Goal: Communication & Community: Answer question/provide support

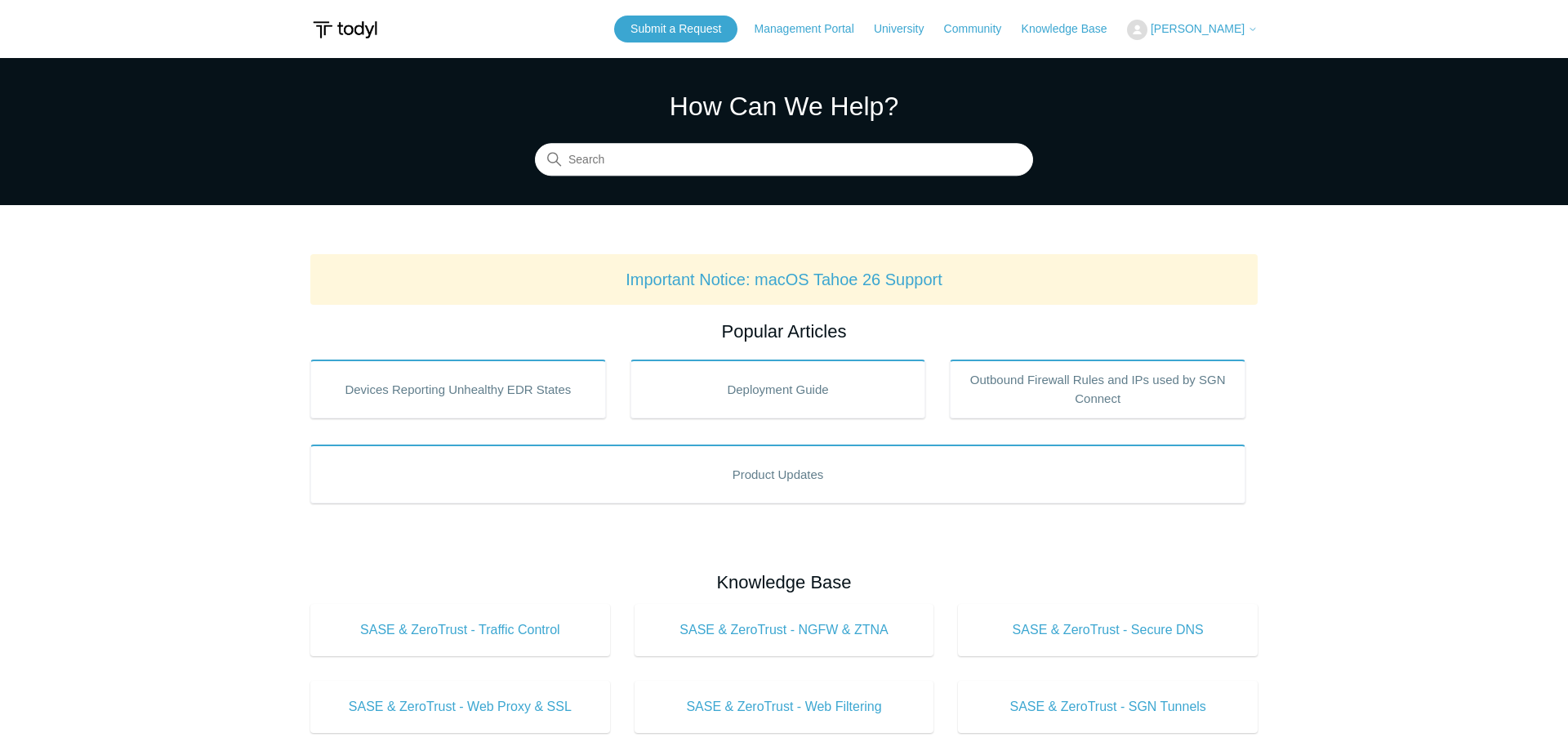
click at [1224, 26] on span "[PERSON_NAME]" at bounding box center [1198, 29] width 94 height 13
click at [1188, 58] on link "My Support Requests" at bounding box center [1207, 64] width 159 height 29
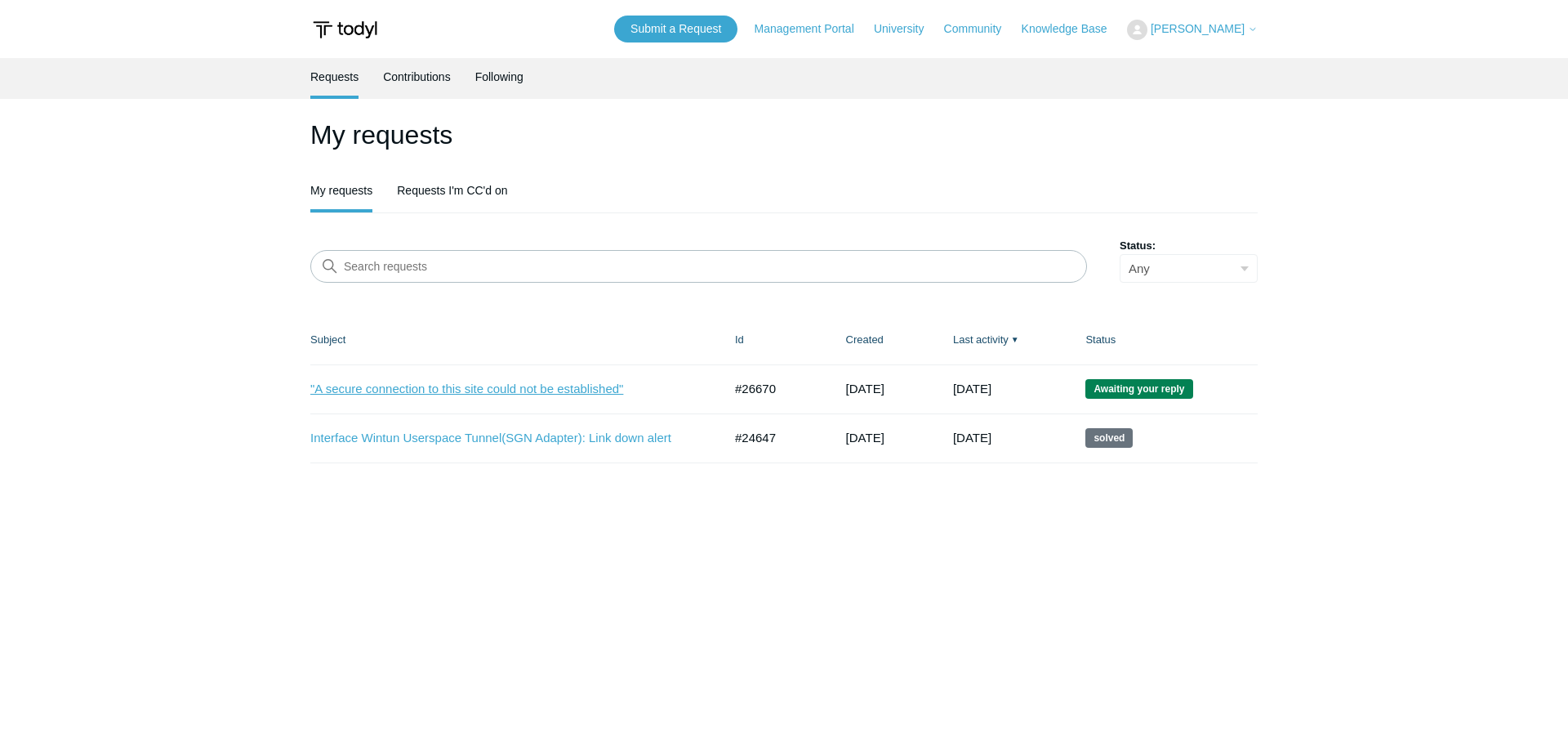
click at [426, 393] on link ""A secure connection to this site could not be established"" at bounding box center [504, 389] width 388 height 18
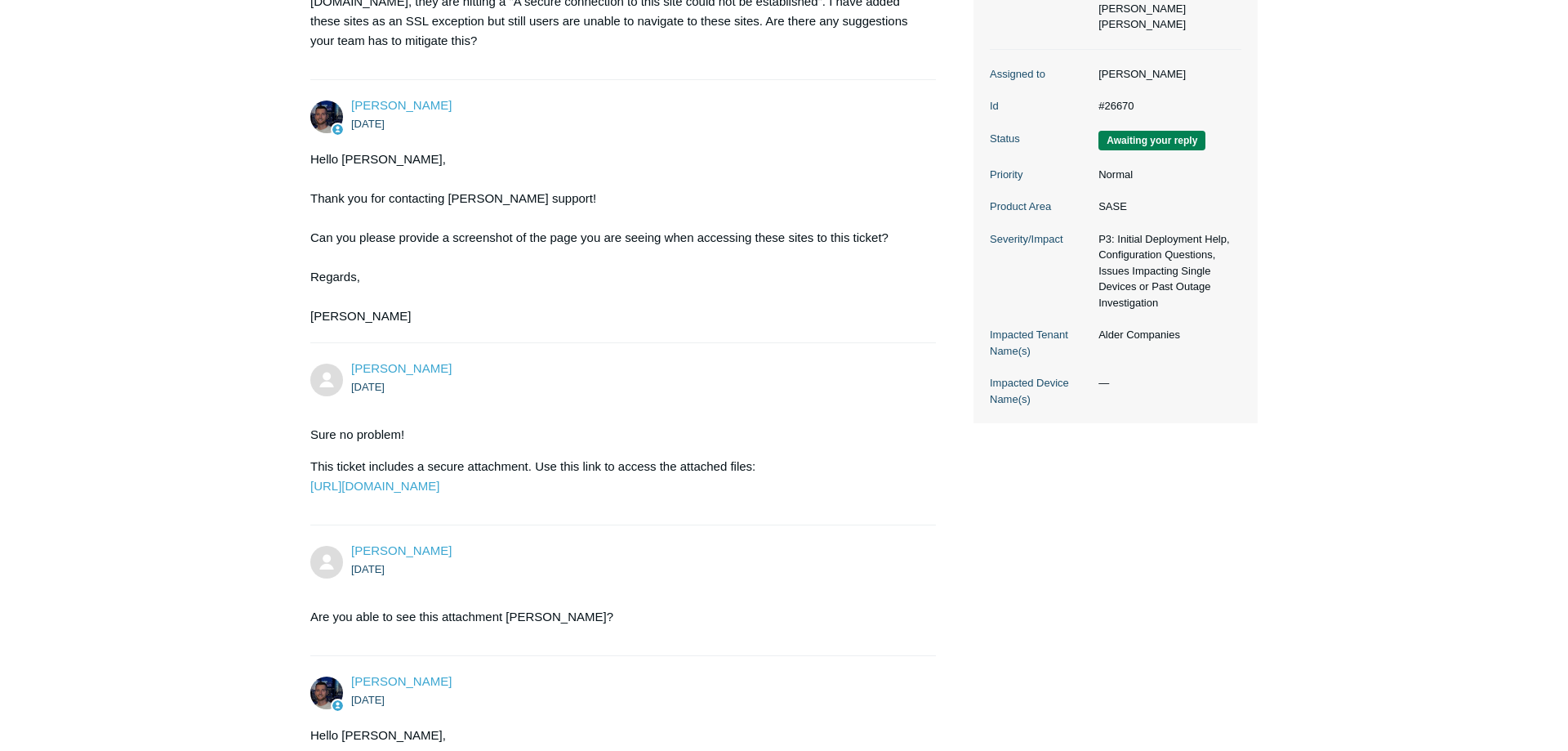
drag, startPoint x: 1514, startPoint y: 399, endPoint x: 1462, endPoint y: 787, distance: 391.5
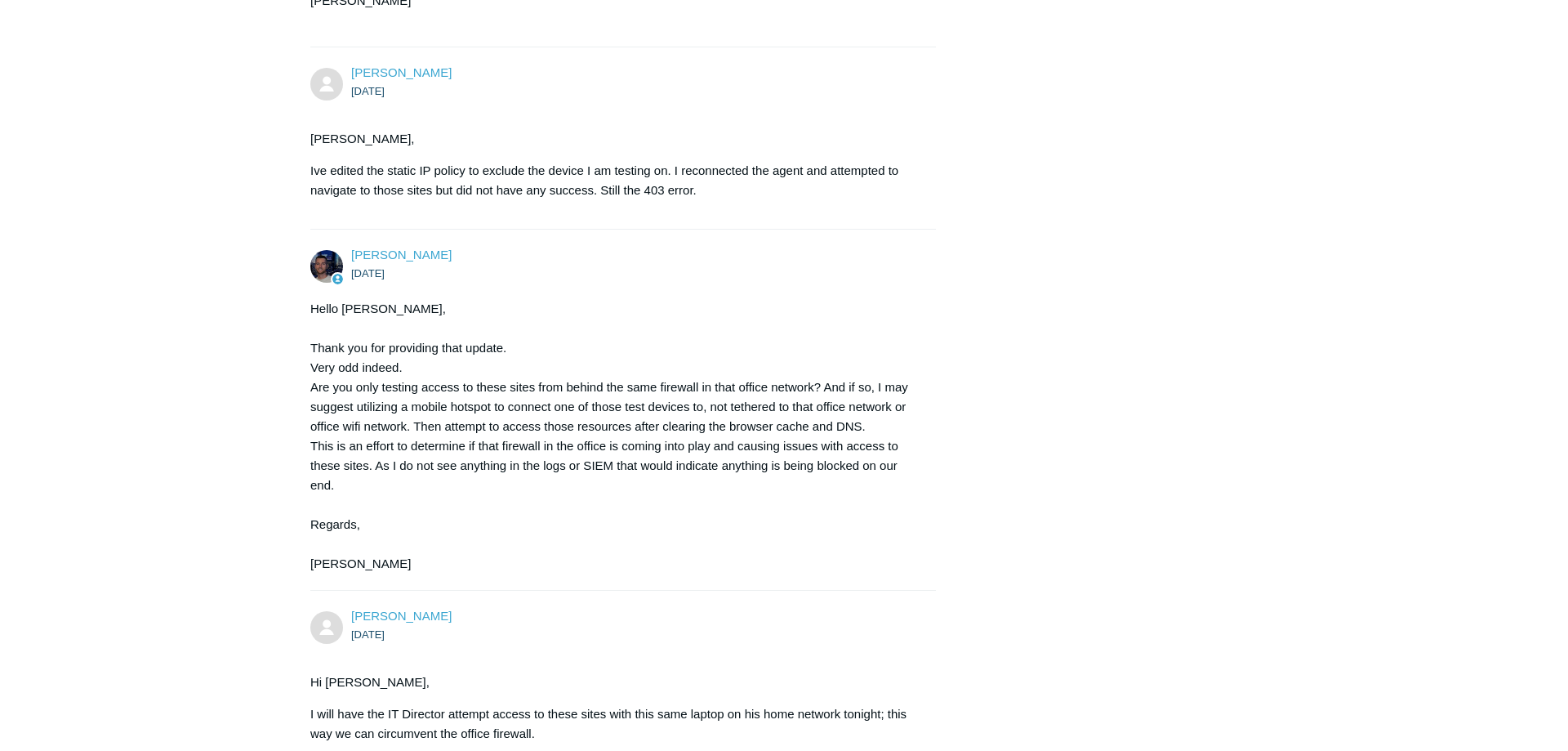
scroll to position [7528, 0]
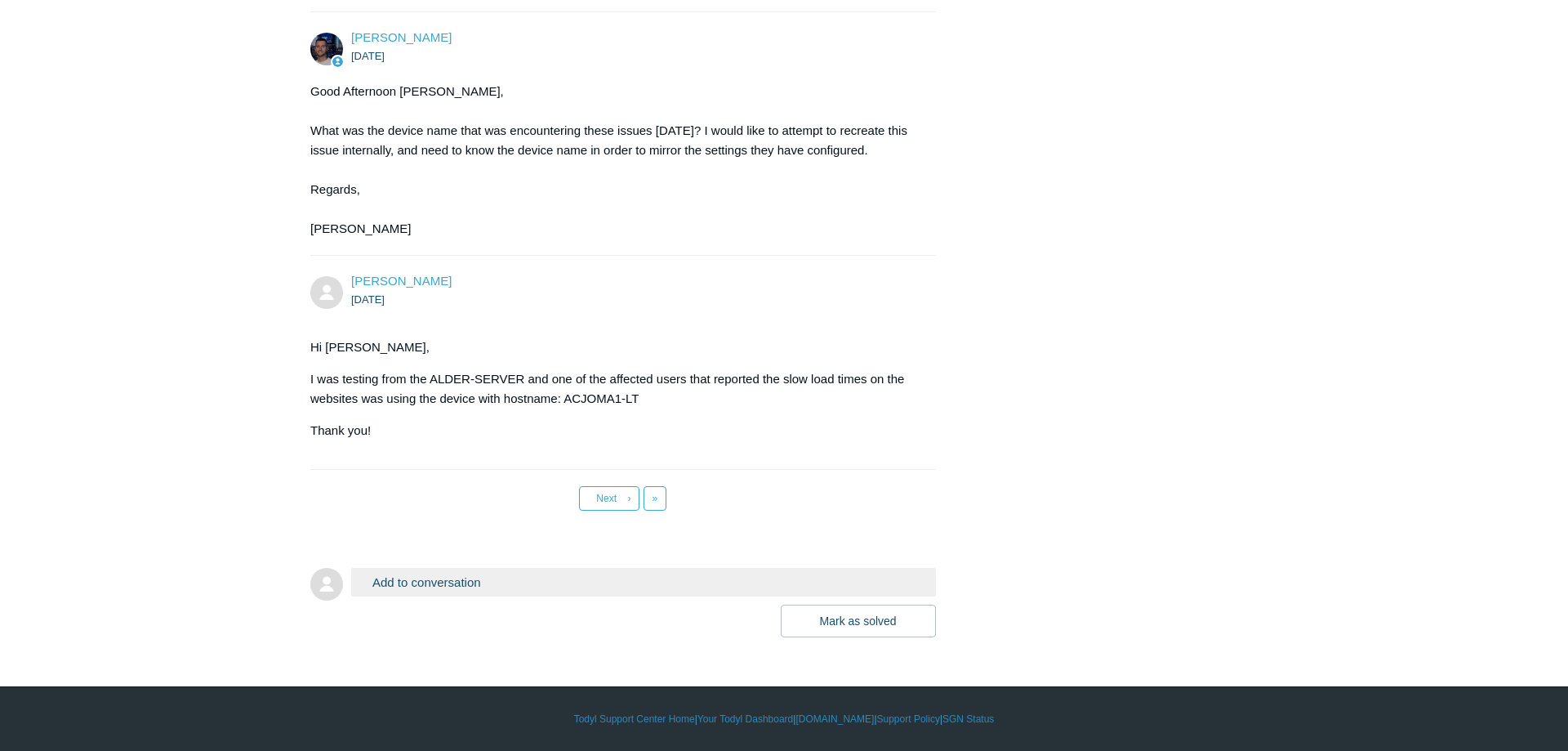
drag, startPoint x: 1416, startPoint y: 378, endPoint x: 1412, endPoint y: 985, distance: 607.0
click at [649, 498] on link "Last »" at bounding box center [656, 498] width 24 height 25
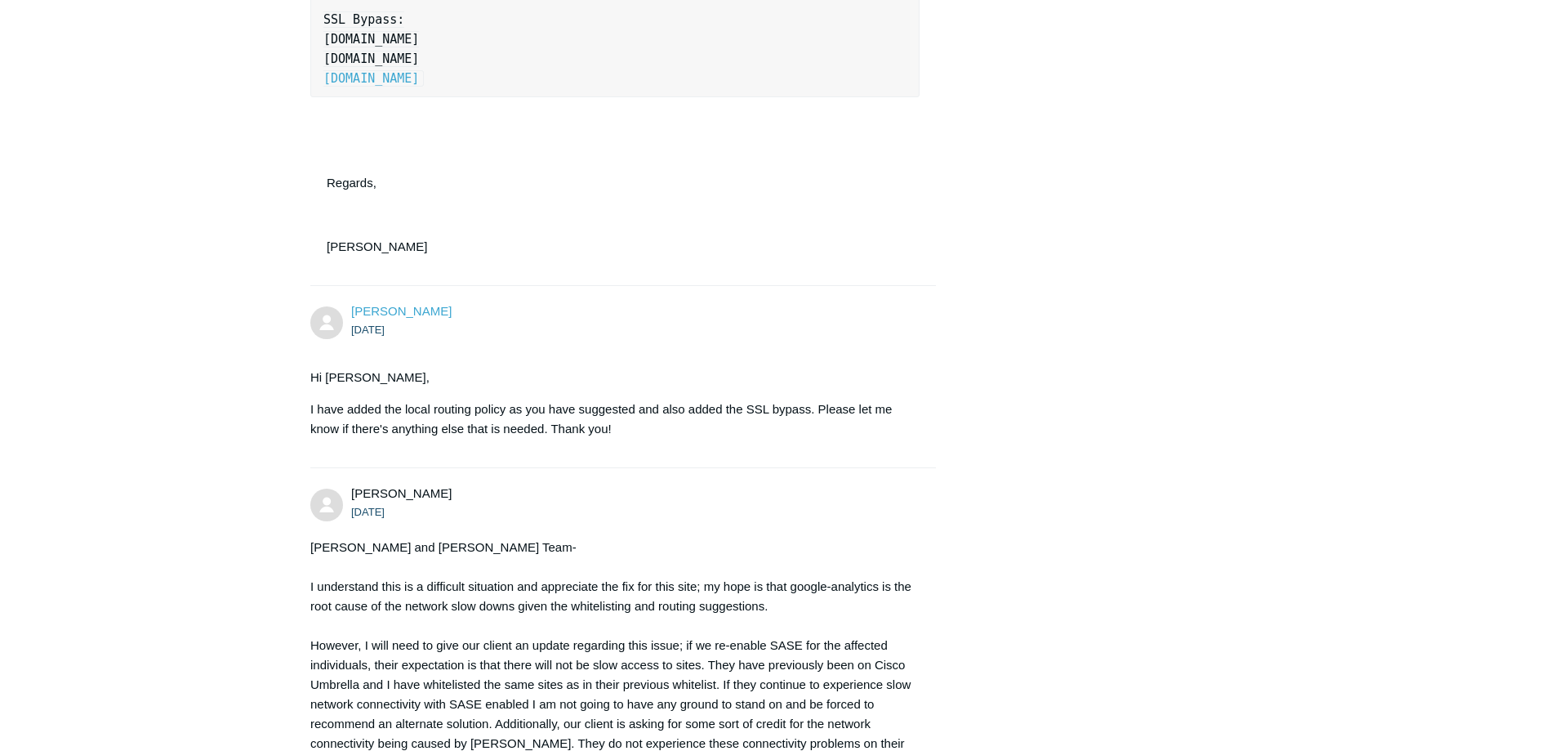
scroll to position [4156, 0]
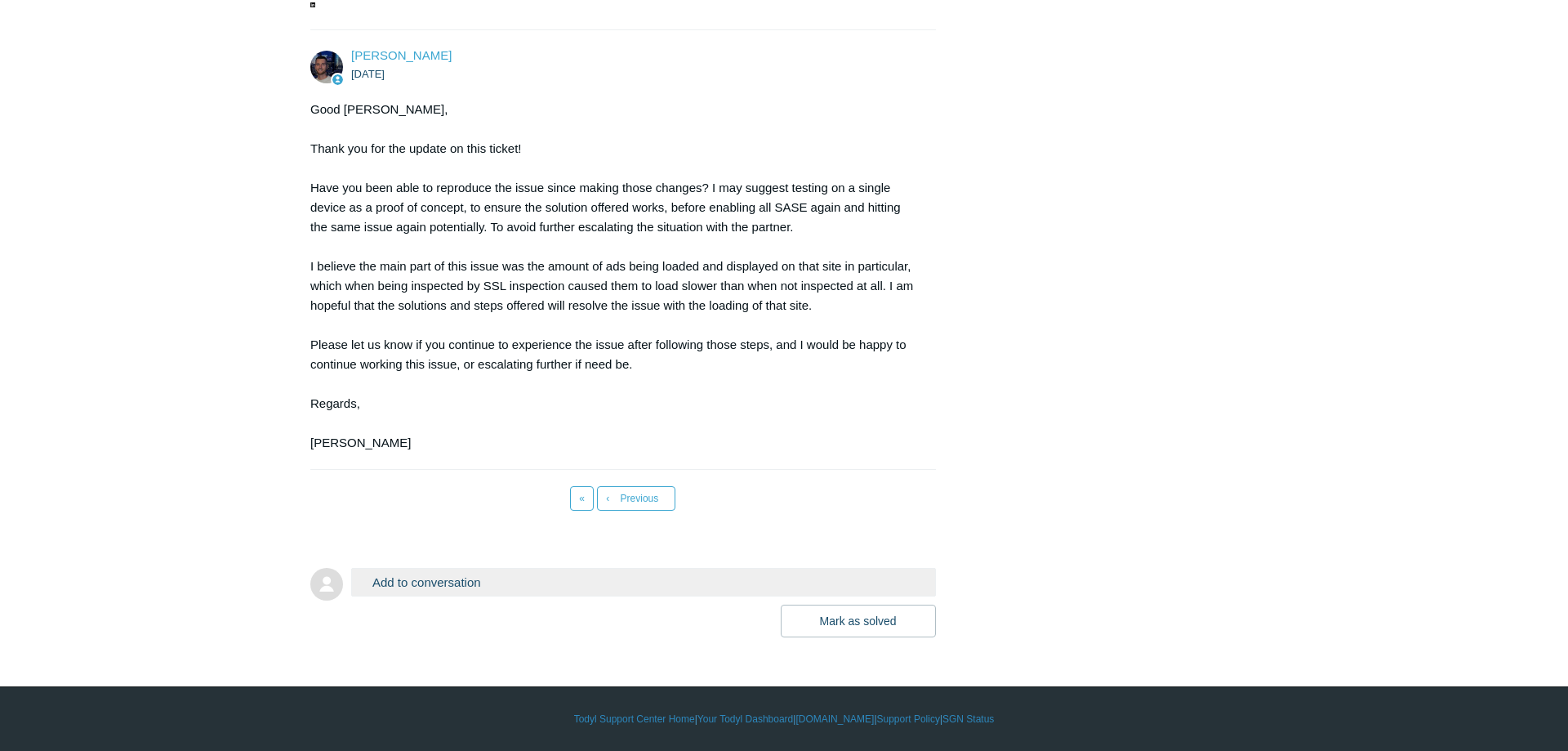
click at [461, 581] on button "Add to conversation" at bounding box center [643, 582] width 585 height 29
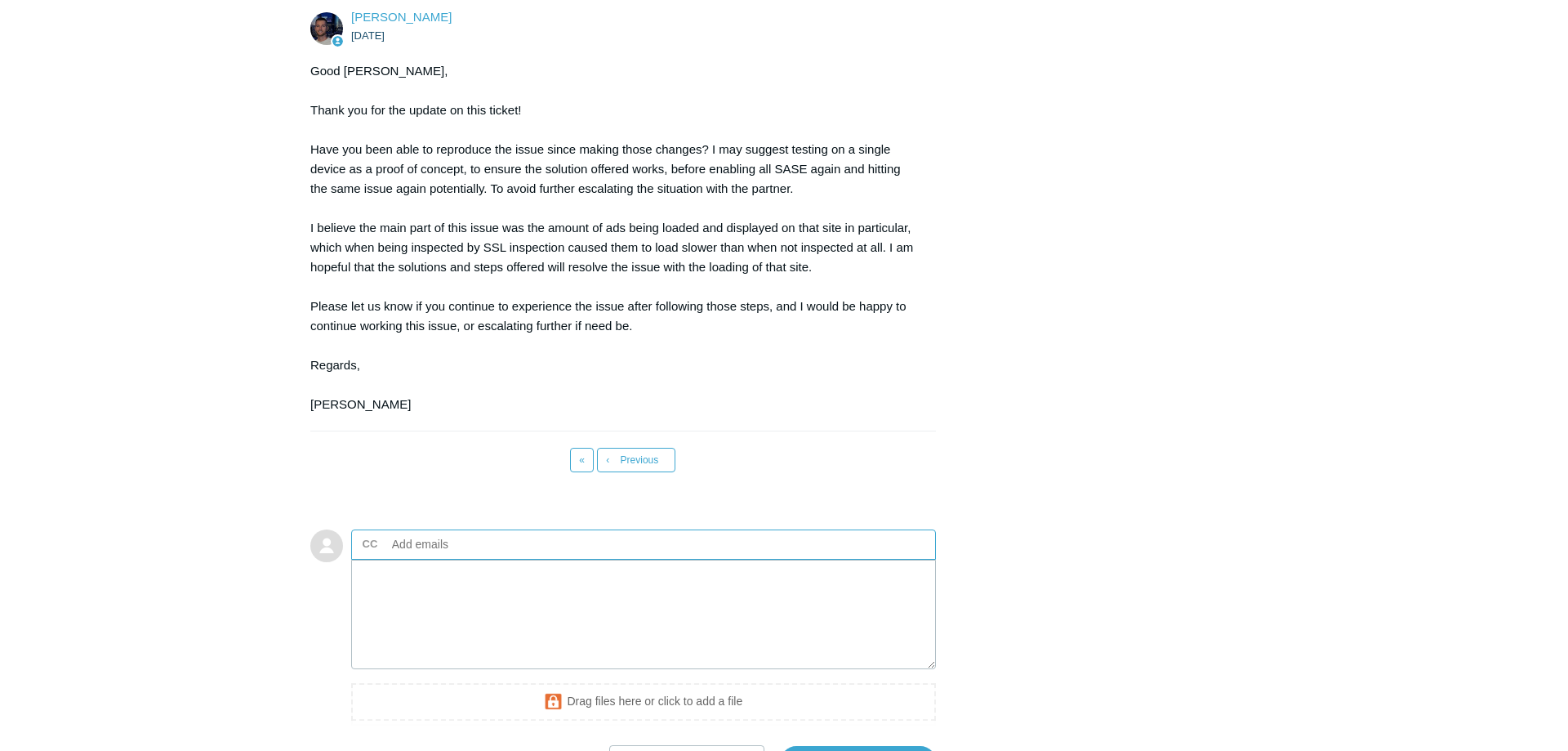
click at [451, 556] on input "text" at bounding box center [473, 544] width 175 height 25
type input "[EMAIL_ADDRESS][DOMAIN_NAME]"
click at [483, 635] on textarea "Hello Connor, I have tested the" at bounding box center [643, 614] width 585 height 110
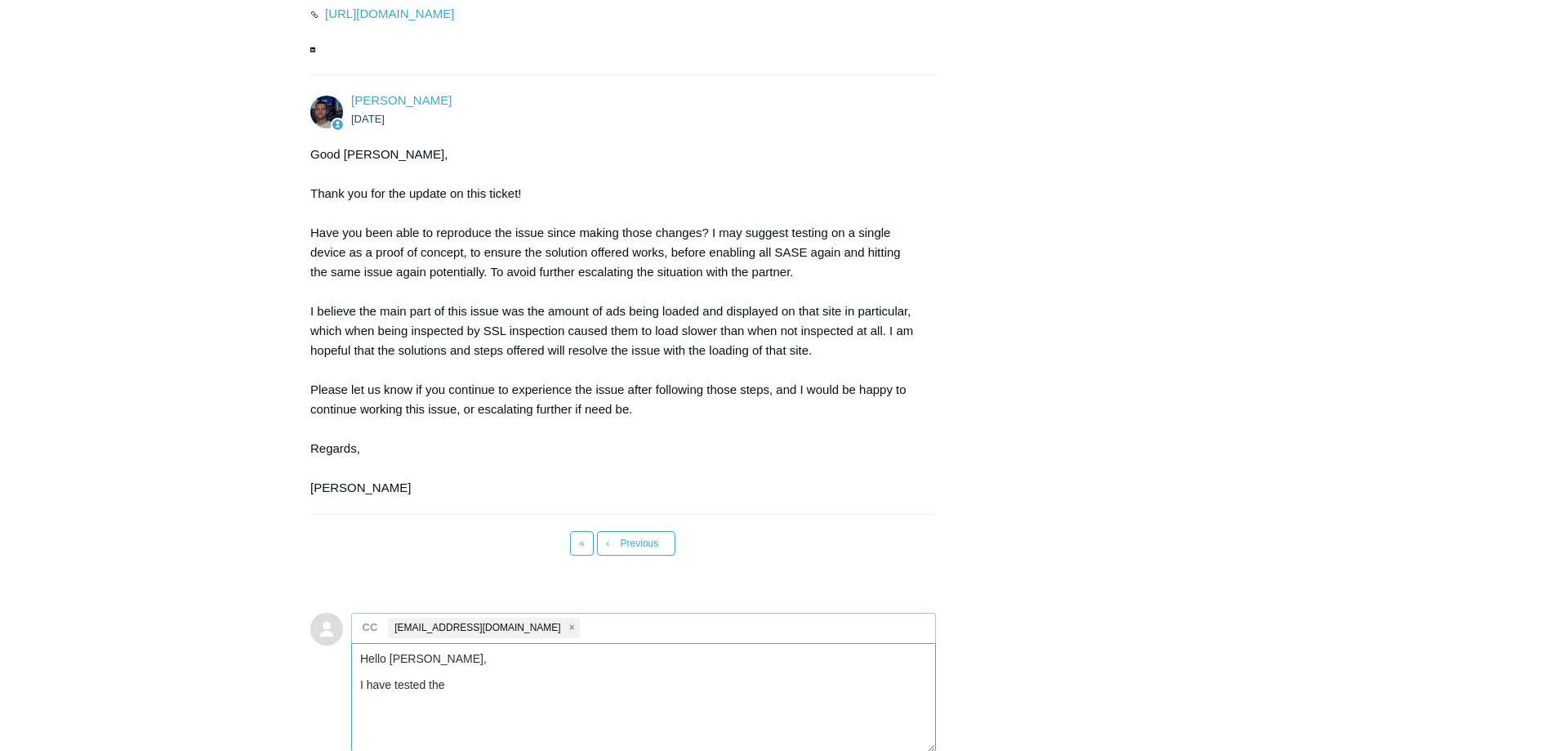
scroll to position [4331, 0]
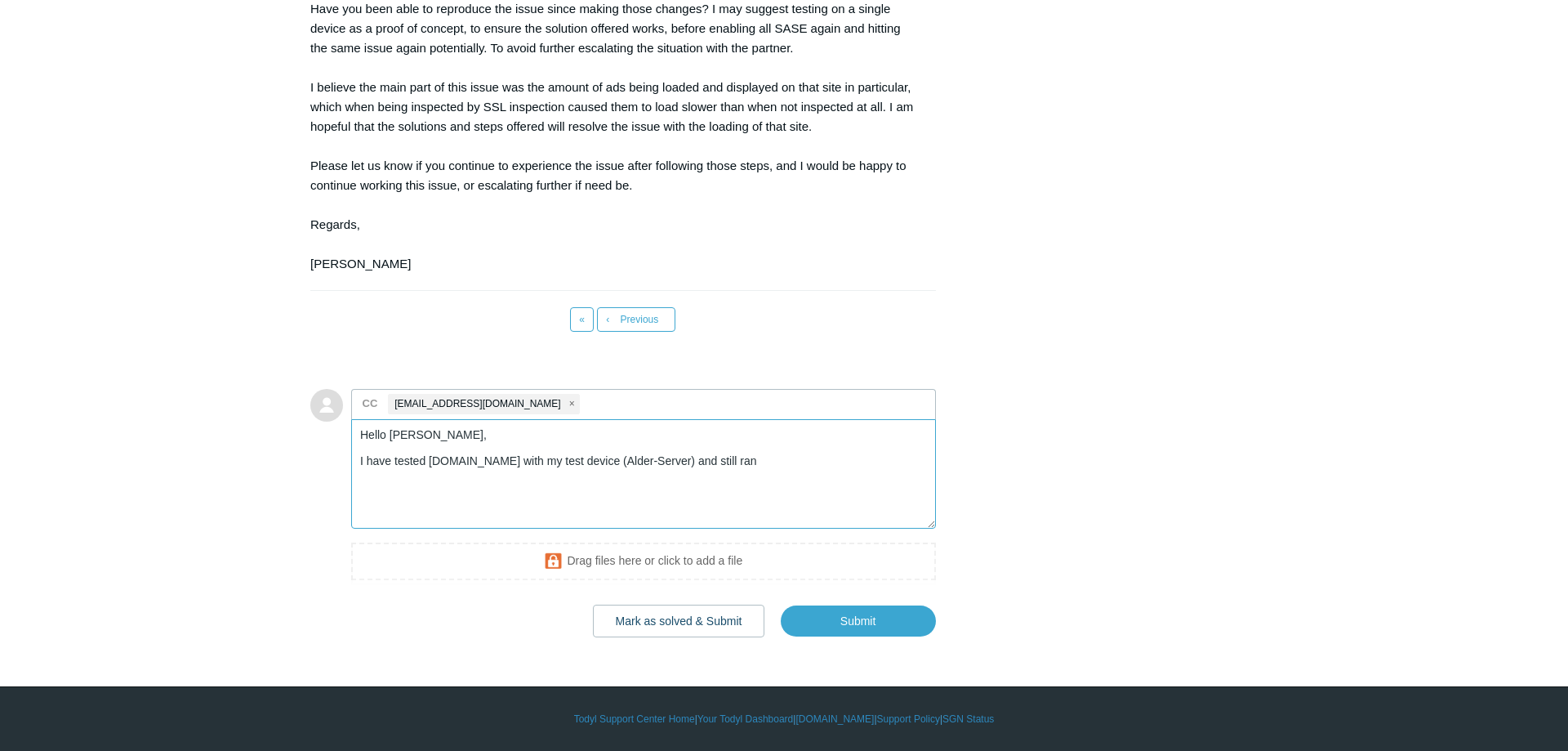
click at [786, 465] on textarea "Hello Connor, I have tested eon-online.com with my test device (Alder-Server) a…" at bounding box center [643, 474] width 585 height 110
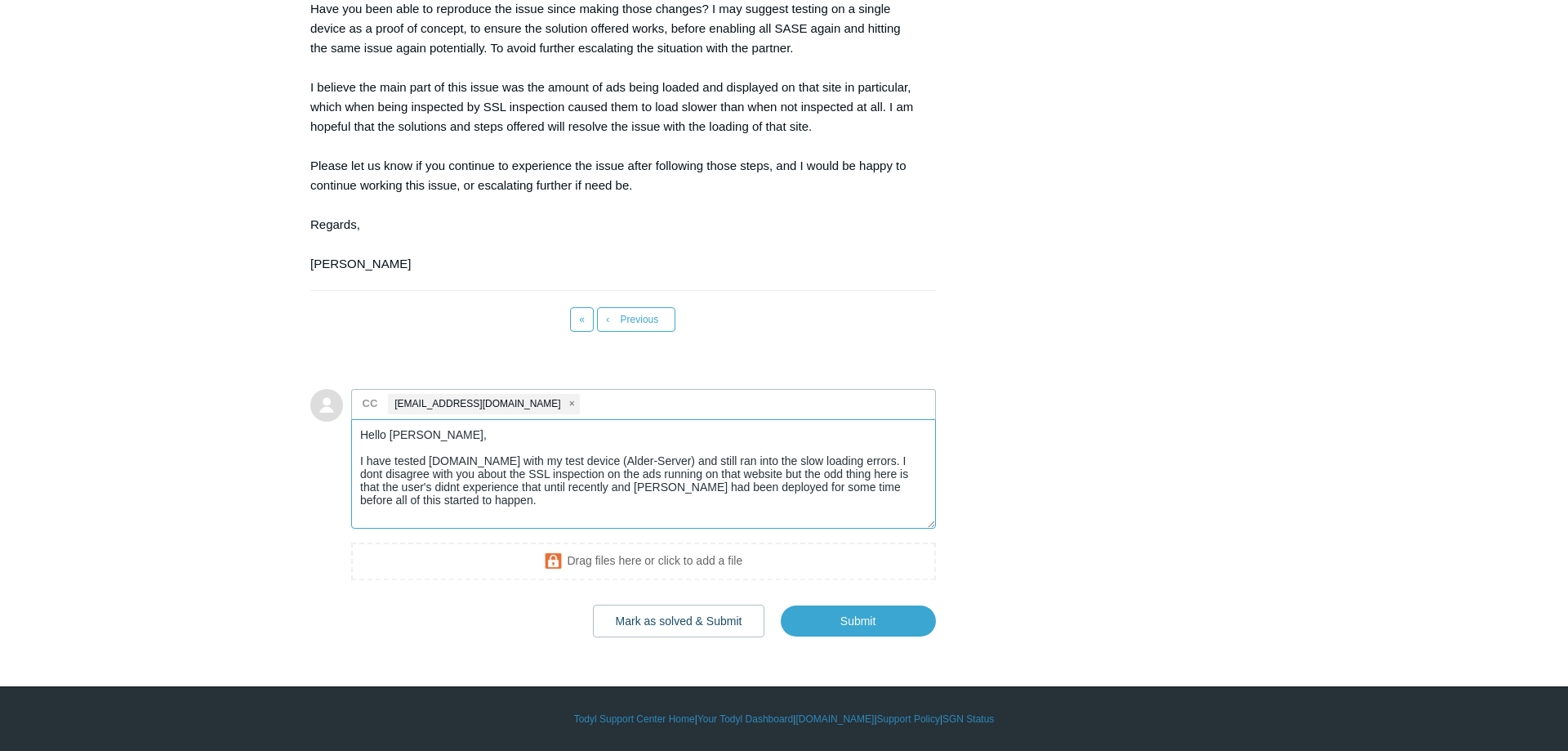
click at [881, 461] on textarea "Hello Connor, I have tested eon-online.com with my test device (Alder-Server) a…" at bounding box center [643, 474] width 585 height 110
click at [439, 503] on textarea "Hello Connor, I have tested eon-online.com with my test device (Alder-Server) a…" at bounding box center [643, 474] width 585 height 110
click at [548, 505] on textarea "Hello Connor, I have tested eon-online.com with my test device (Alder-Server) a…" at bounding box center [643, 474] width 585 height 110
click at [911, 509] on textarea "Hello Connor, I have tested eon-online.com with my test device (Alder-Server) a…" at bounding box center [643, 474] width 585 height 110
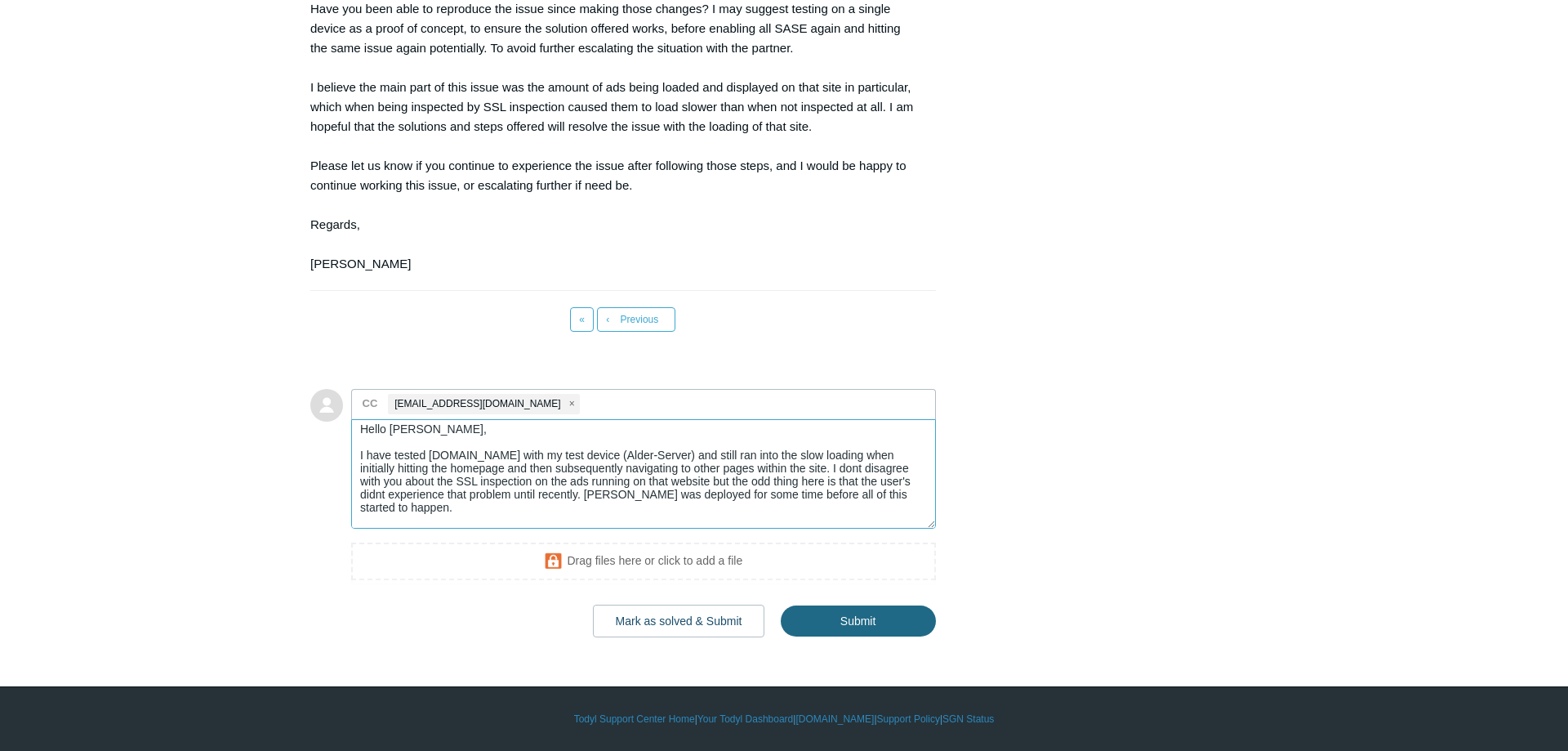
type textarea "Hello Connor, I have tested eon-online.com with my test device (Alder-Server) a…"
click at [862, 624] on input "Submit" at bounding box center [858, 620] width 155 height 32
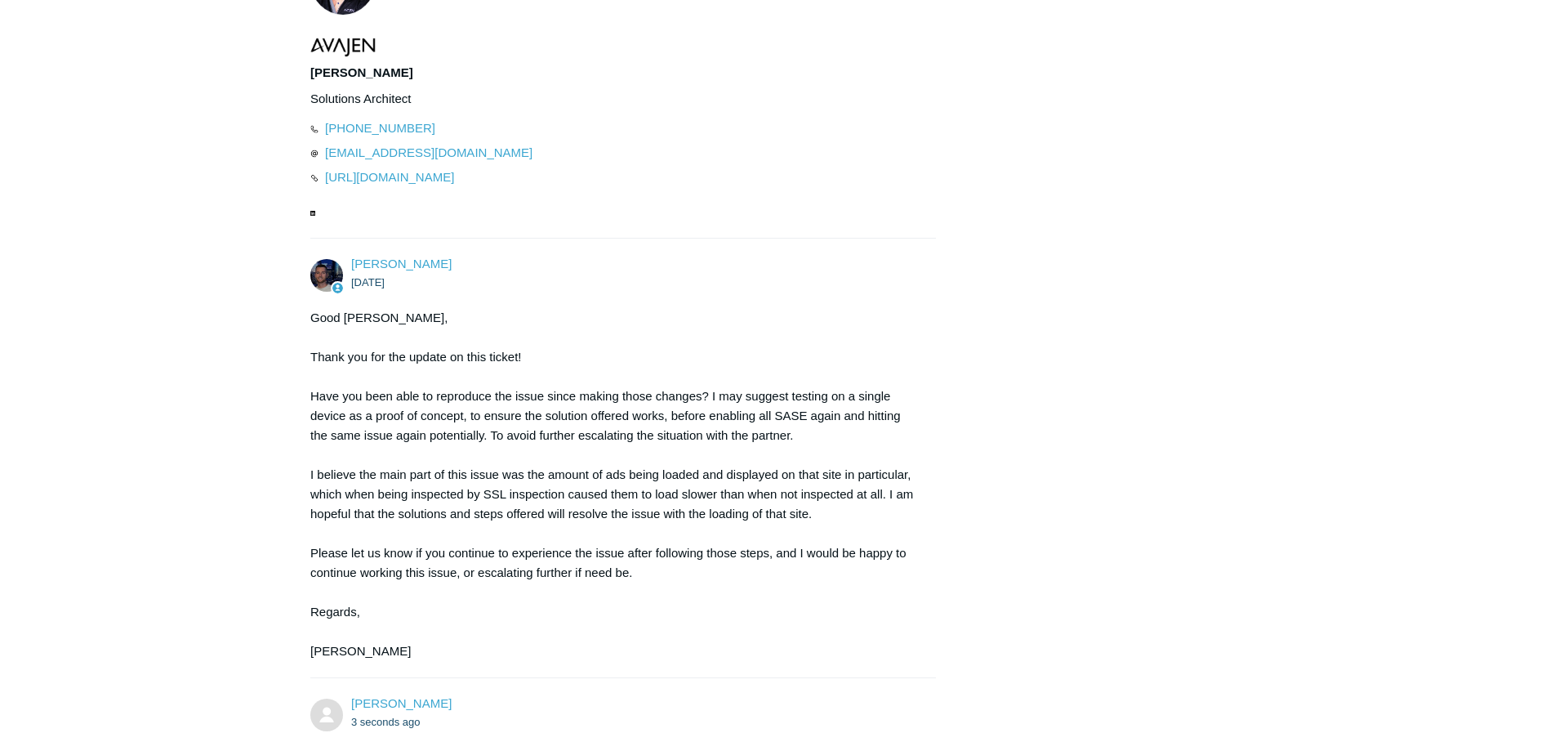
scroll to position [4409, 0]
